Goal: Information Seeking & Learning: Learn about a topic

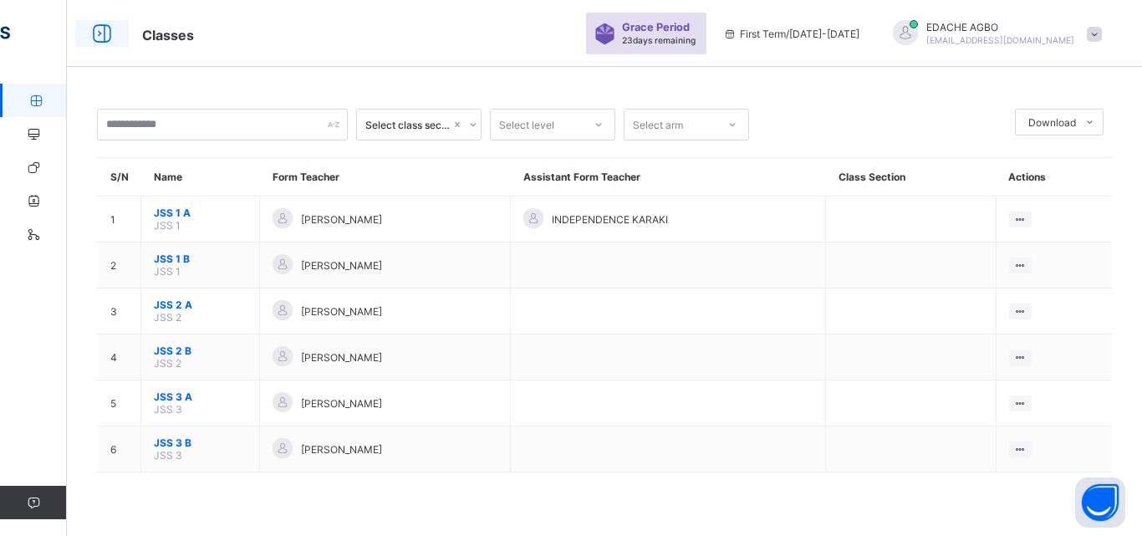
click at [104, 33] on icon at bounding box center [102, 34] width 28 height 24
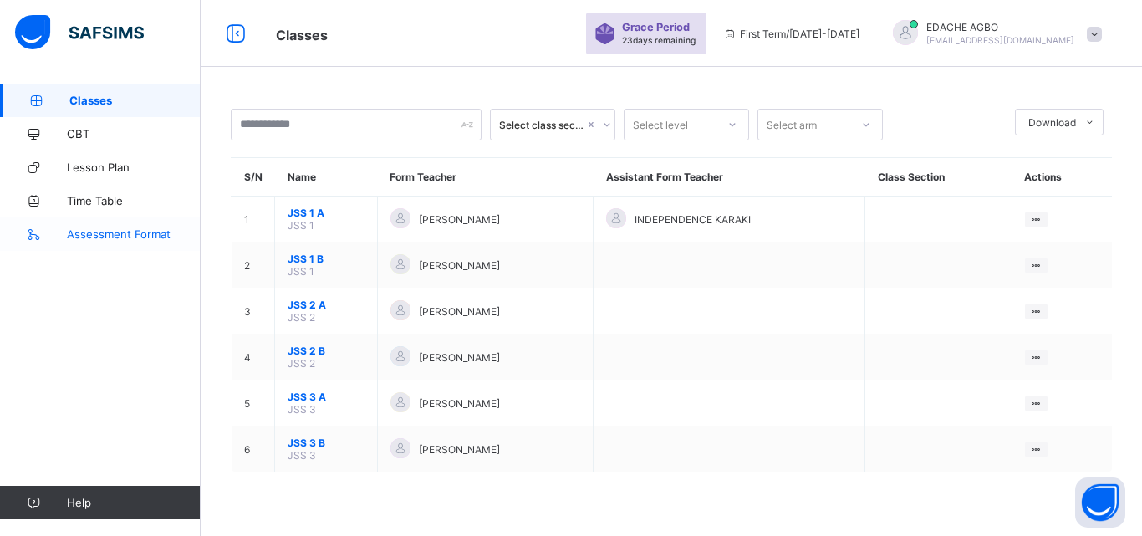
click at [140, 234] on span "Assessment Format" at bounding box center [134, 233] width 134 height 13
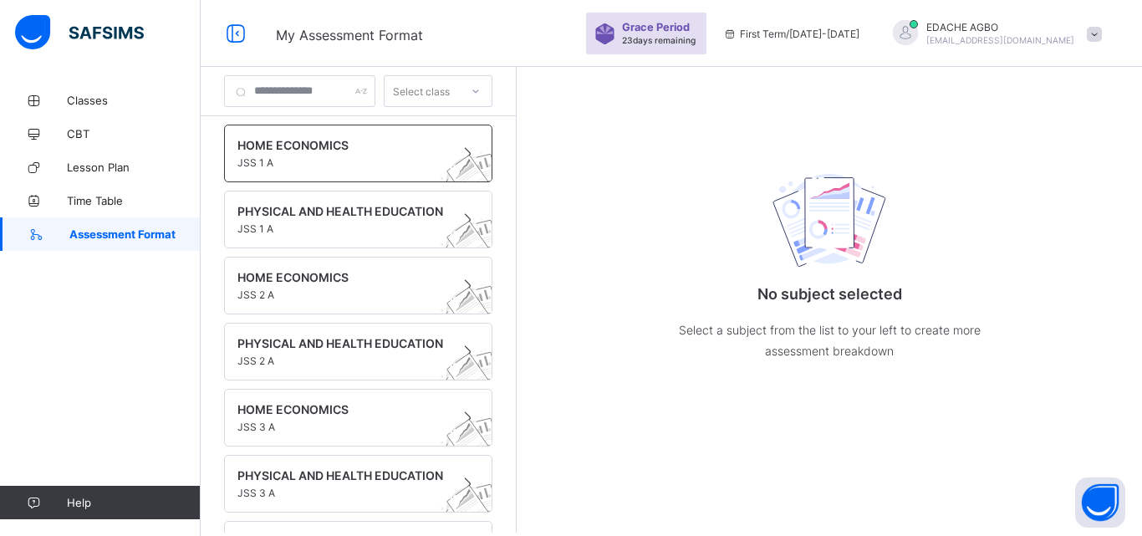
click at [293, 156] on span "JSS 1 A" at bounding box center [342, 162] width 210 height 13
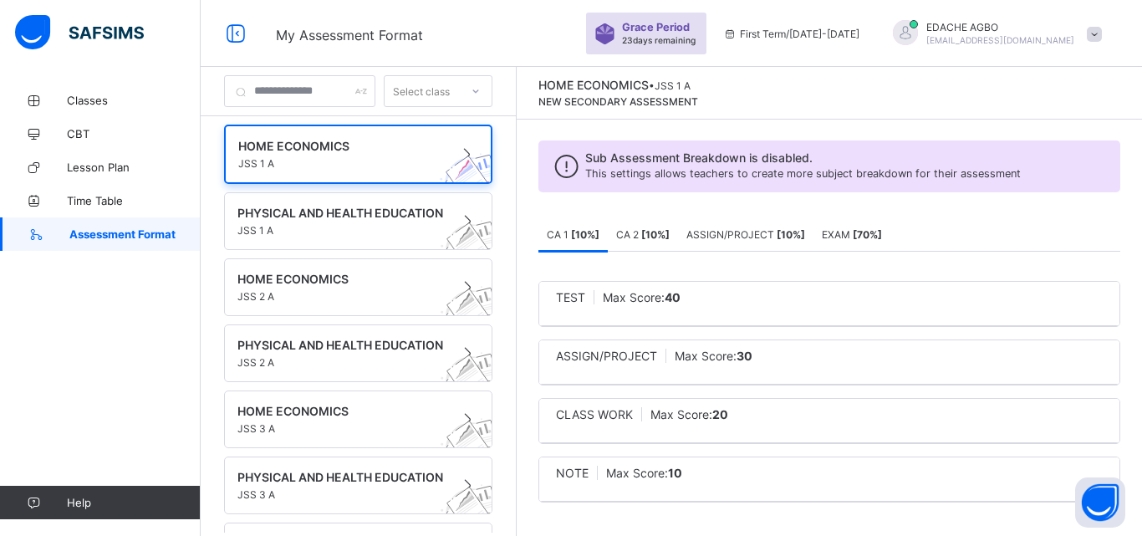
click at [599, 232] on b "[ 10 %]" at bounding box center [585, 234] width 28 height 13
click at [110, 202] on span "Time Table" at bounding box center [134, 200] width 134 height 13
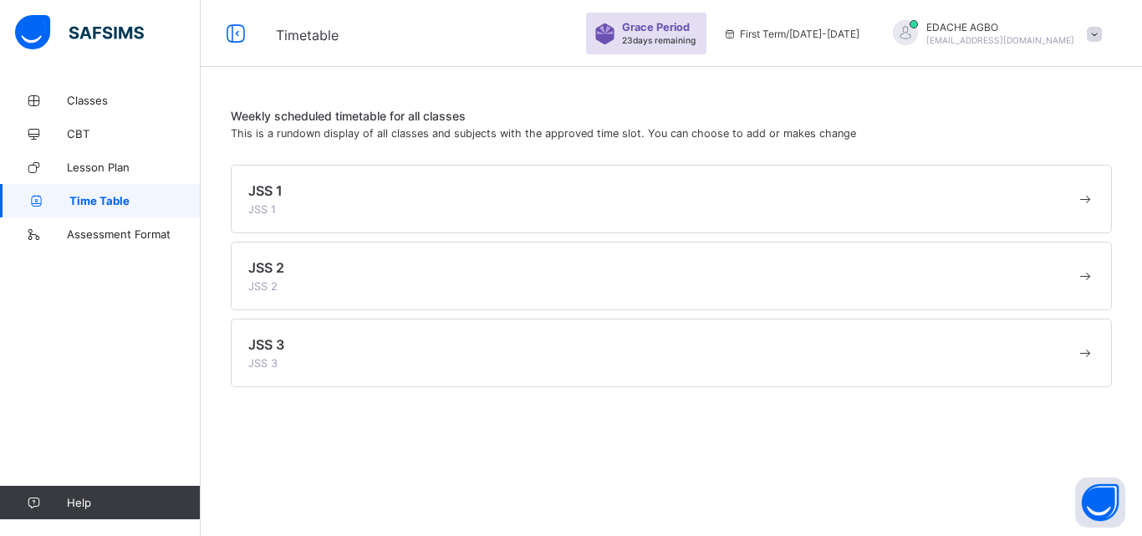
click at [324, 207] on div "JSS 1 JSS 1" at bounding box center [662, 198] width 828 height 33
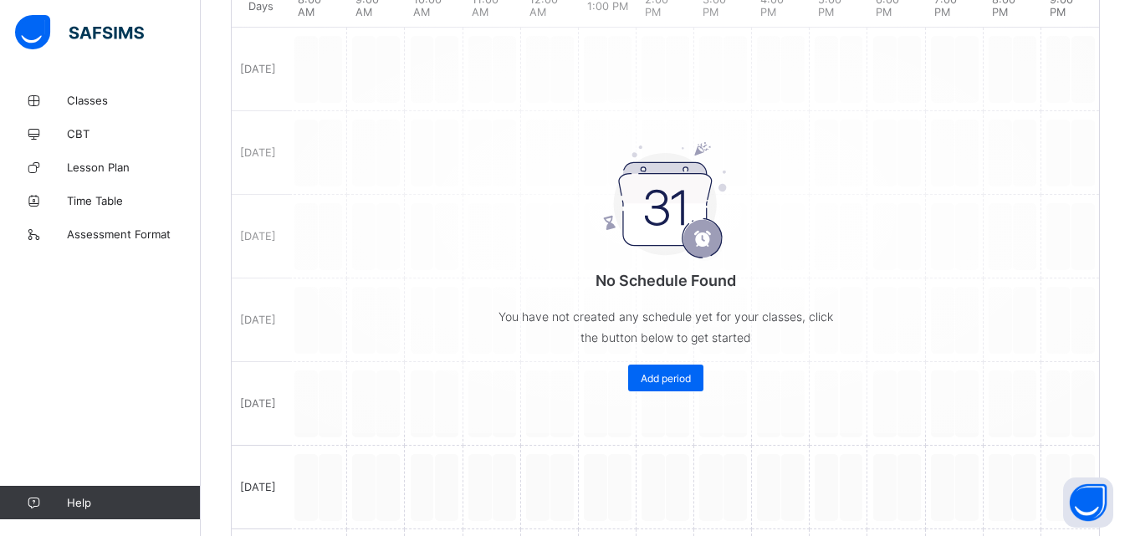
scroll to position [441, 0]
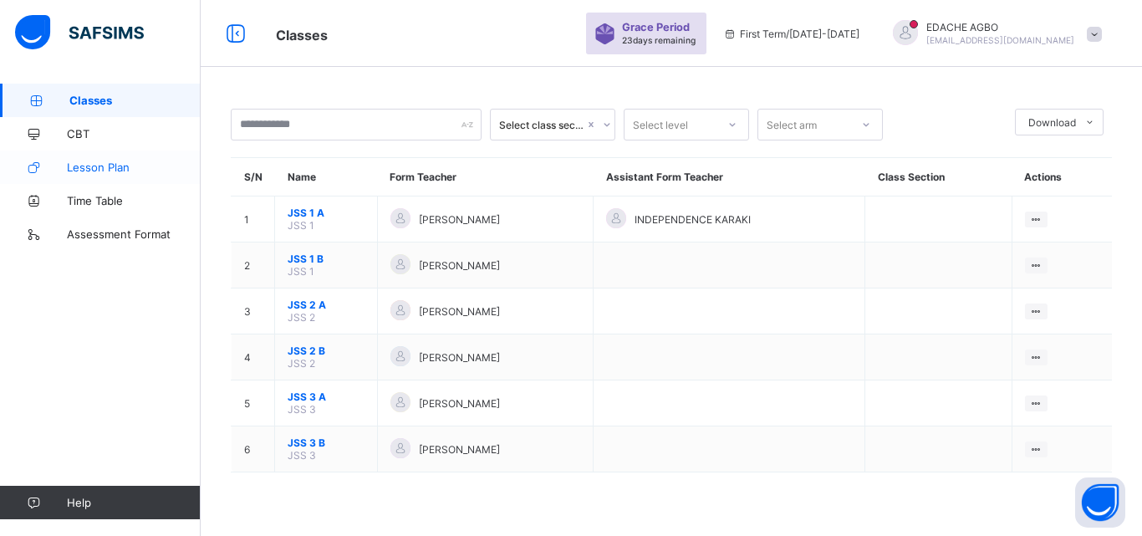
click at [147, 174] on link "Lesson Plan" at bounding box center [100, 166] width 201 height 33
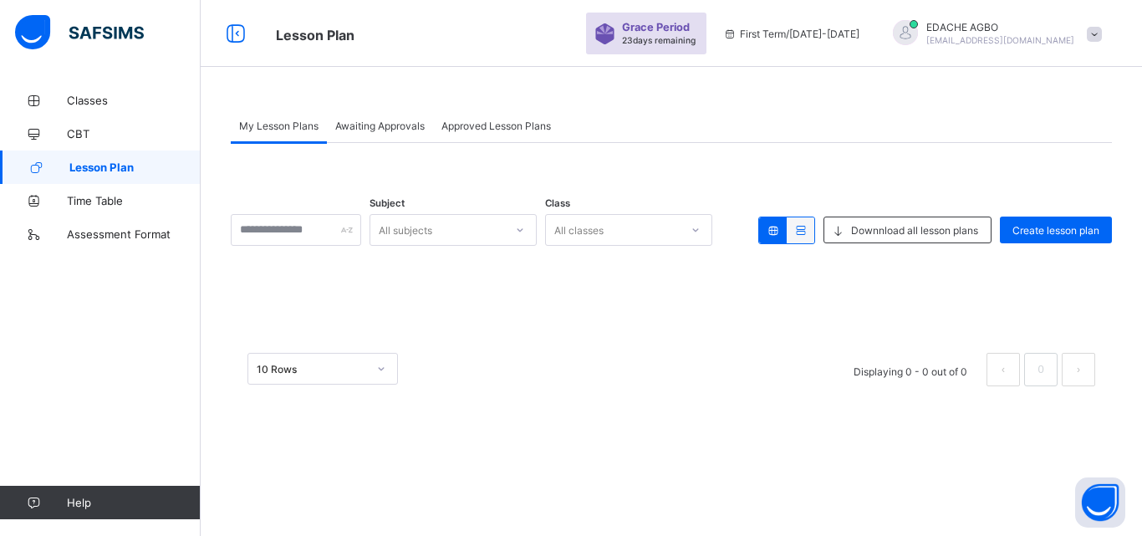
click at [303, 370] on div "10 Rows" at bounding box center [312, 369] width 110 height 13
click at [312, 289] on div "Subject All subjects Class All classes Downnload all lesson plans Create lesson…" at bounding box center [671, 273] width 881 height 260
click at [315, 232] on input "text" at bounding box center [296, 230] width 130 height 32
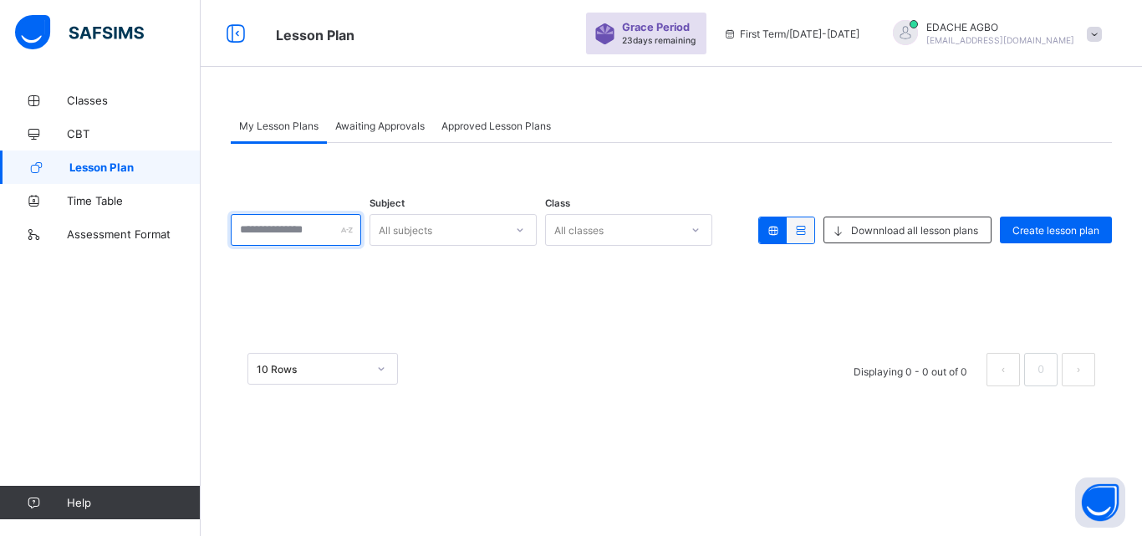
click at [315, 232] on input "text" at bounding box center [296, 230] width 130 height 32
click at [334, 175] on div "Subject All subjects Class All classes Downnload all lesson plans Create lesson…" at bounding box center [671, 273] width 881 height 260
click at [432, 231] on div "All subjects" at bounding box center [406, 230] width 54 height 32
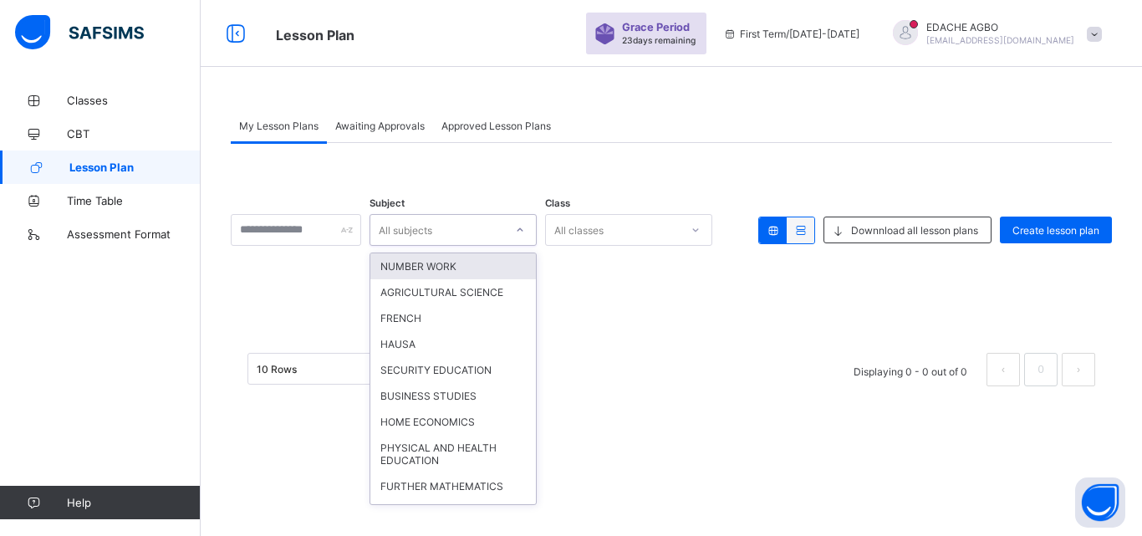
click at [432, 231] on div "All subjects" at bounding box center [406, 230] width 54 height 32
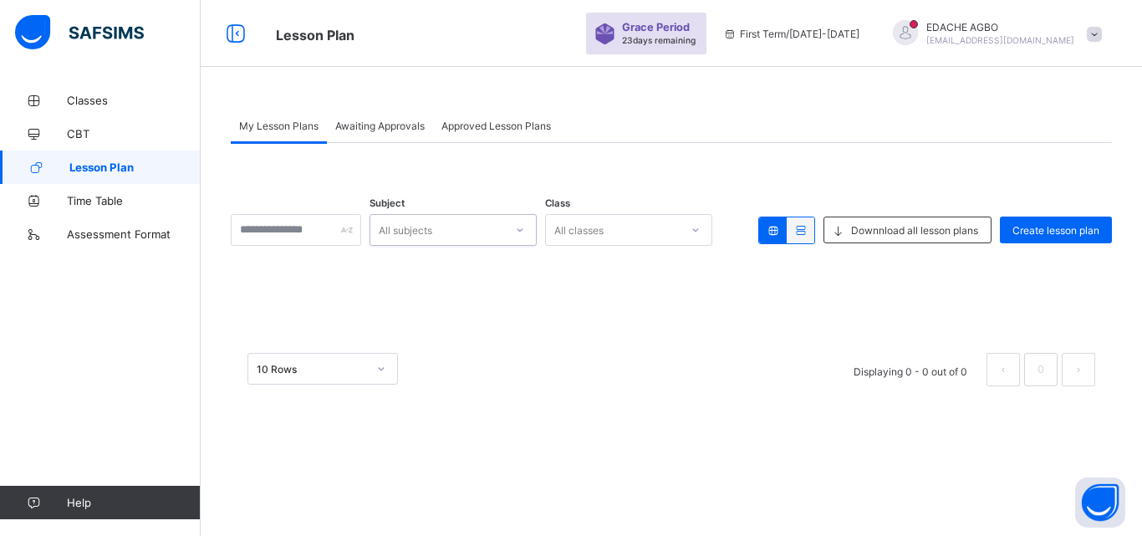
click at [432, 231] on div "All subjects" at bounding box center [406, 230] width 54 height 32
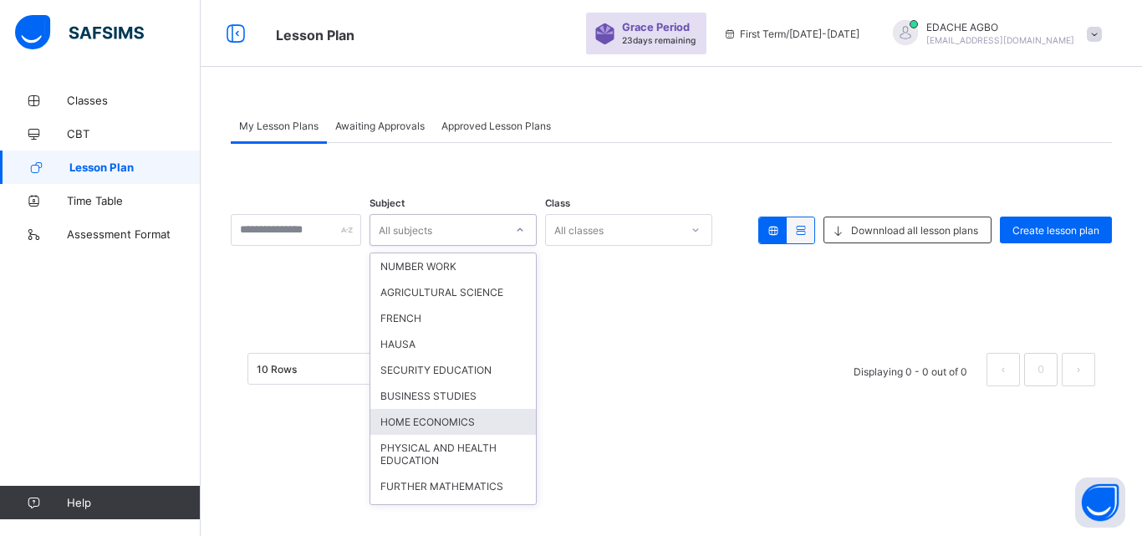
click at [535, 426] on div "HOME ECONOMICS" at bounding box center [453, 422] width 166 height 26
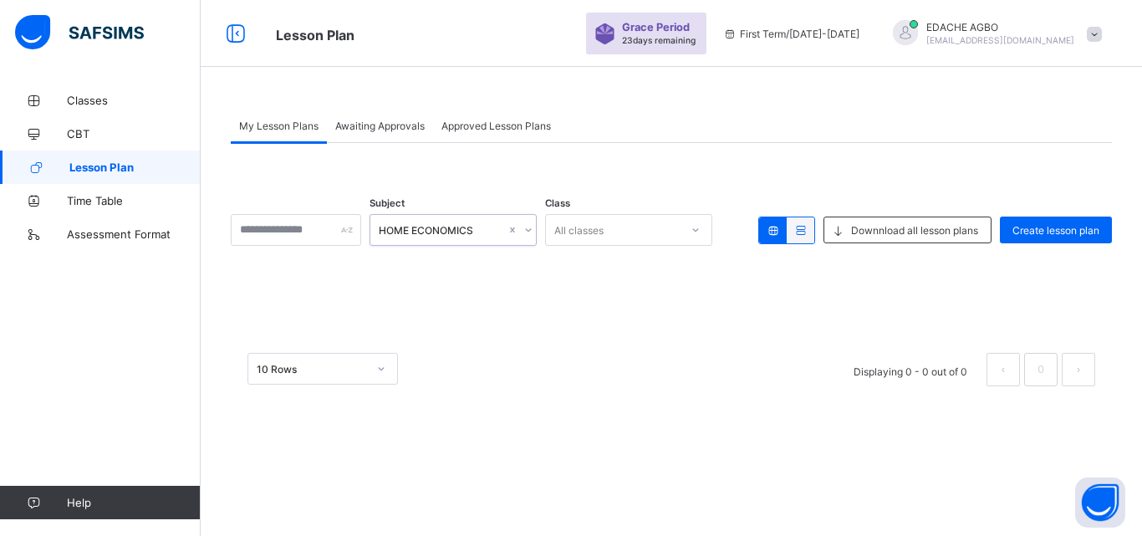
click at [644, 231] on div "All classes" at bounding box center [613, 229] width 134 height 23
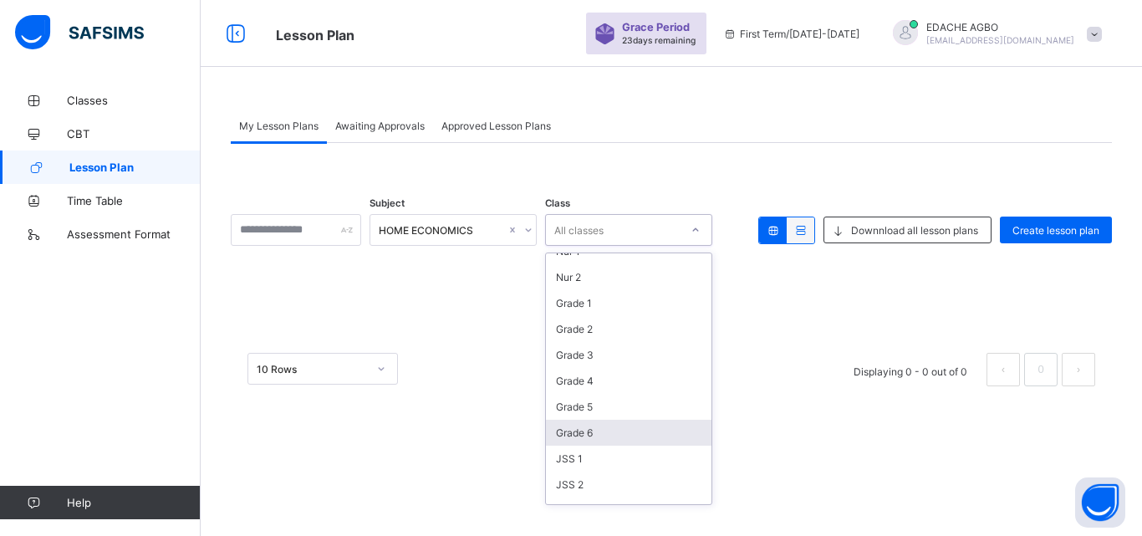
scroll to position [100, 0]
click at [635, 421] on div "JSS 1" at bounding box center [629, 425] width 166 height 26
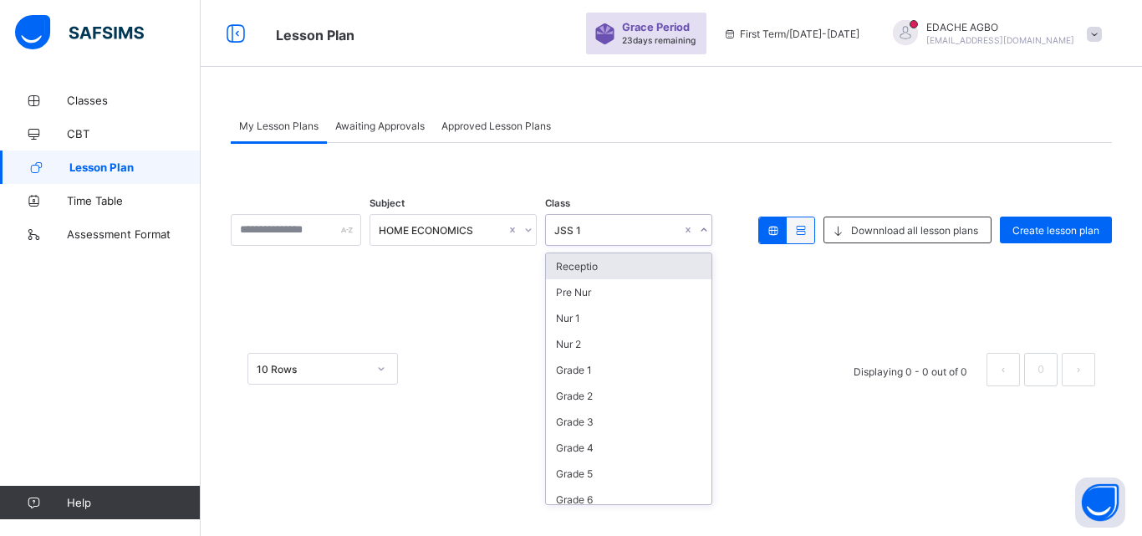
click at [618, 236] on div "JSS 1" at bounding box center [617, 230] width 127 height 13
